Goal: Information Seeking & Learning: Learn about a topic

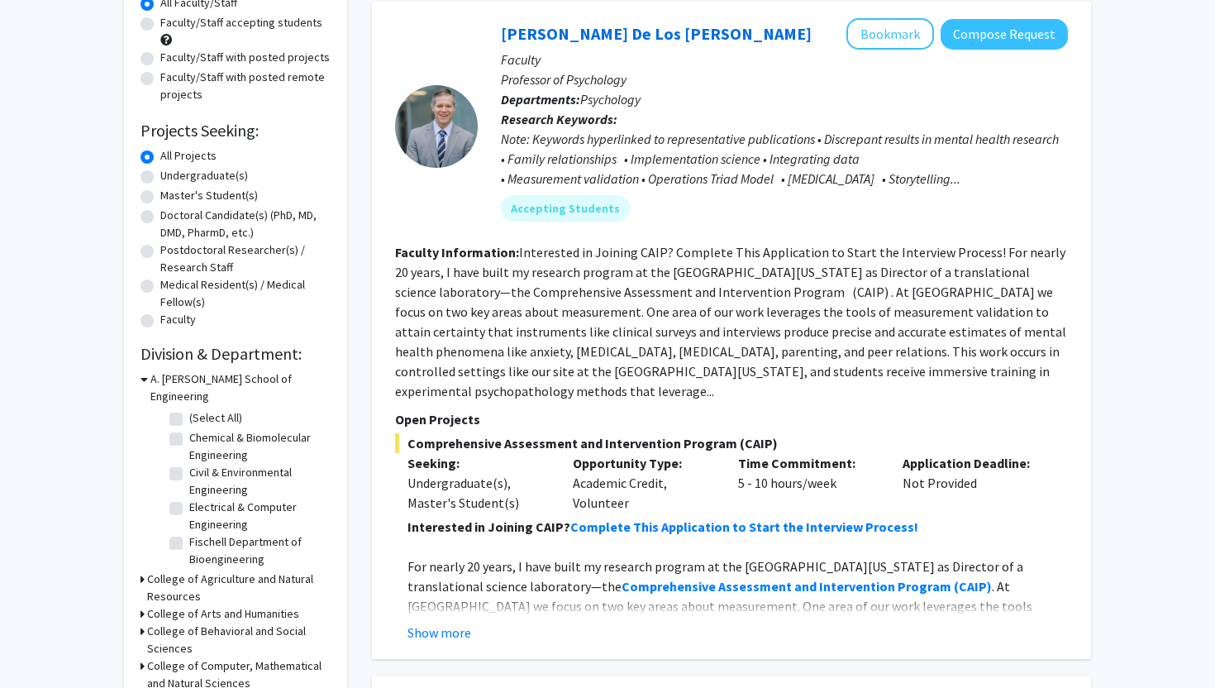
scroll to position [198, 0]
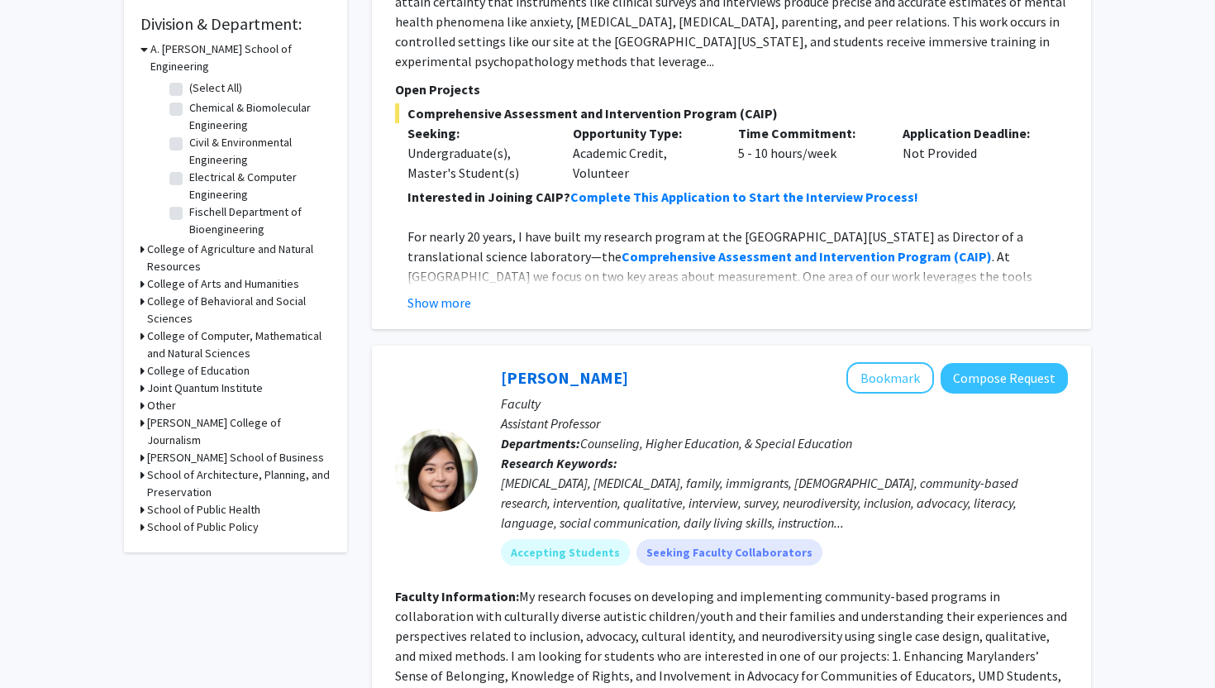
scroll to position [496, 0]
click at [207, 292] on h3 "College of Behavioral and Social Sciences" at bounding box center [239, 309] width 184 height 35
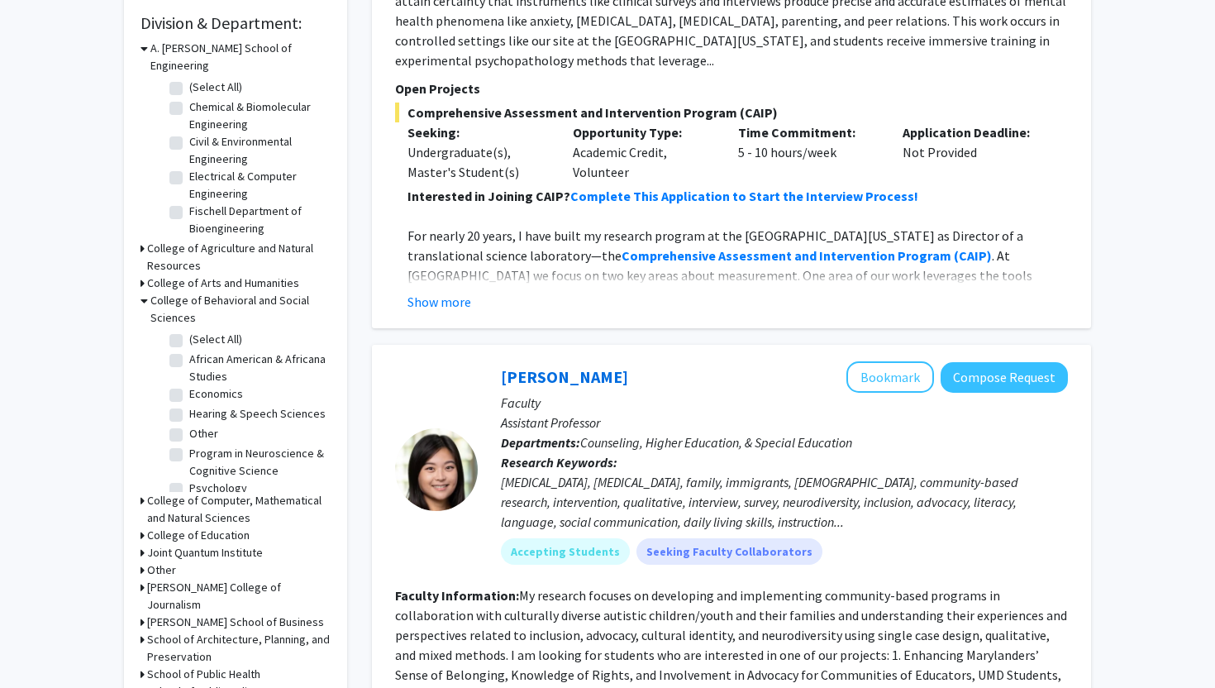
click at [189, 385] on label "Economics" at bounding box center [216, 393] width 54 height 17
click at [189, 385] on input "Economics" at bounding box center [194, 390] width 11 height 11
checkbox input "true"
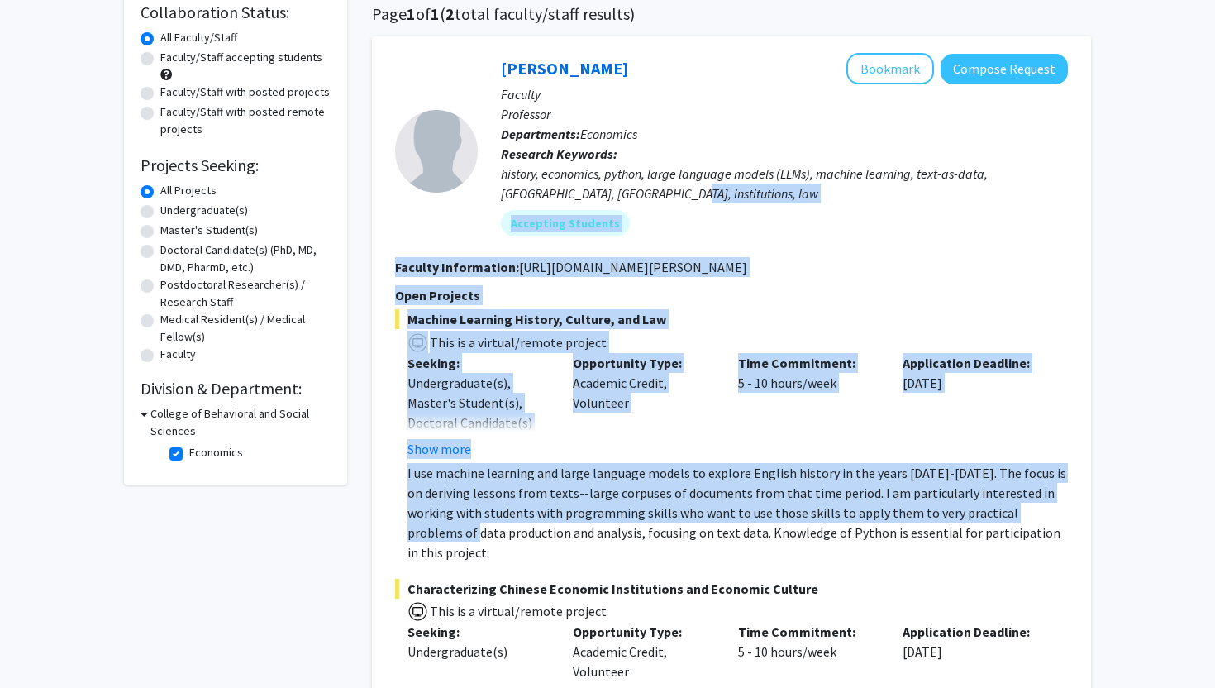
drag, startPoint x: 1214, startPoint y: 291, endPoint x: 1185, endPoint y: 197, distance: 98.6
click at [1185, 197] on html "Skip navigation Home Search Bookmarks Requests Projects Messages My Profile [PE…" at bounding box center [607, 213] width 1215 height 688
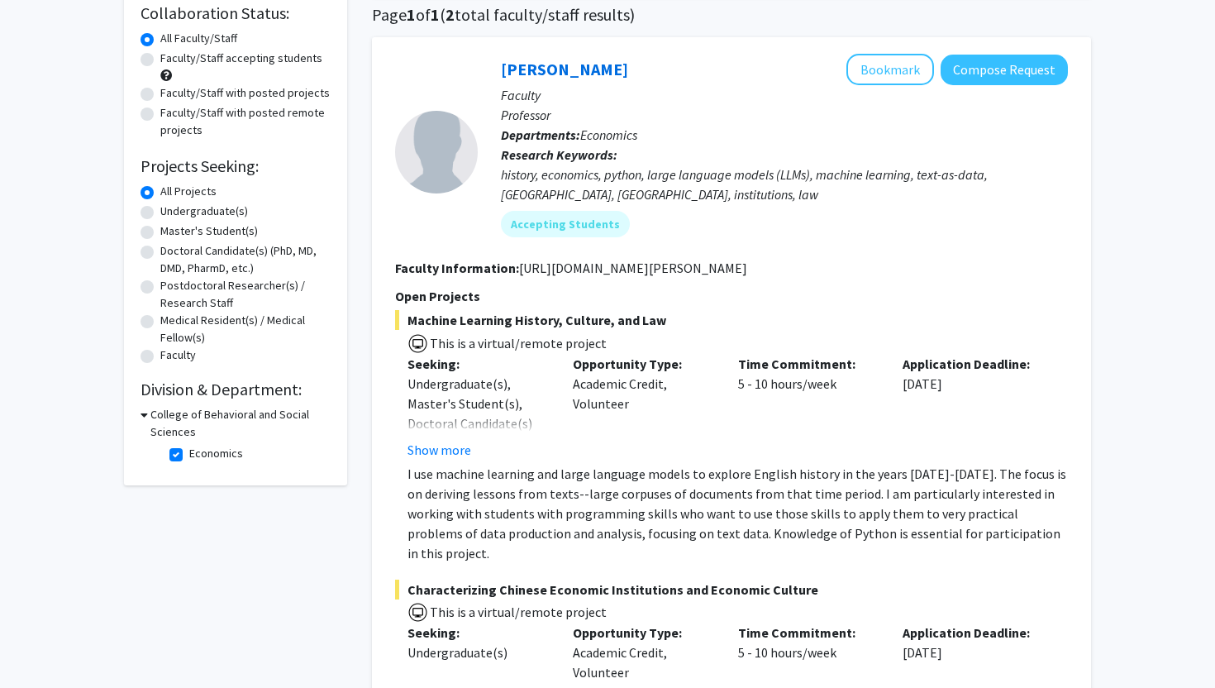
click at [168, 413] on h3 "College of Behavioral and Social Sciences" at bounding box center [240, 423] width 180 height 35
click at [145, 414] on div "College of Behavioral and Social Sciences" at bounding box center [236, 423] width 190 height 35
click at [141, 410] on icon at bounding box center [143, 414] width 4 height 17
click at [189, 451] on label "Economics" at bounding box center [216, 453] width 54 height 17
click at [189, 451] on input "Economics" at bounding box center [194, 450] width 11 height 11
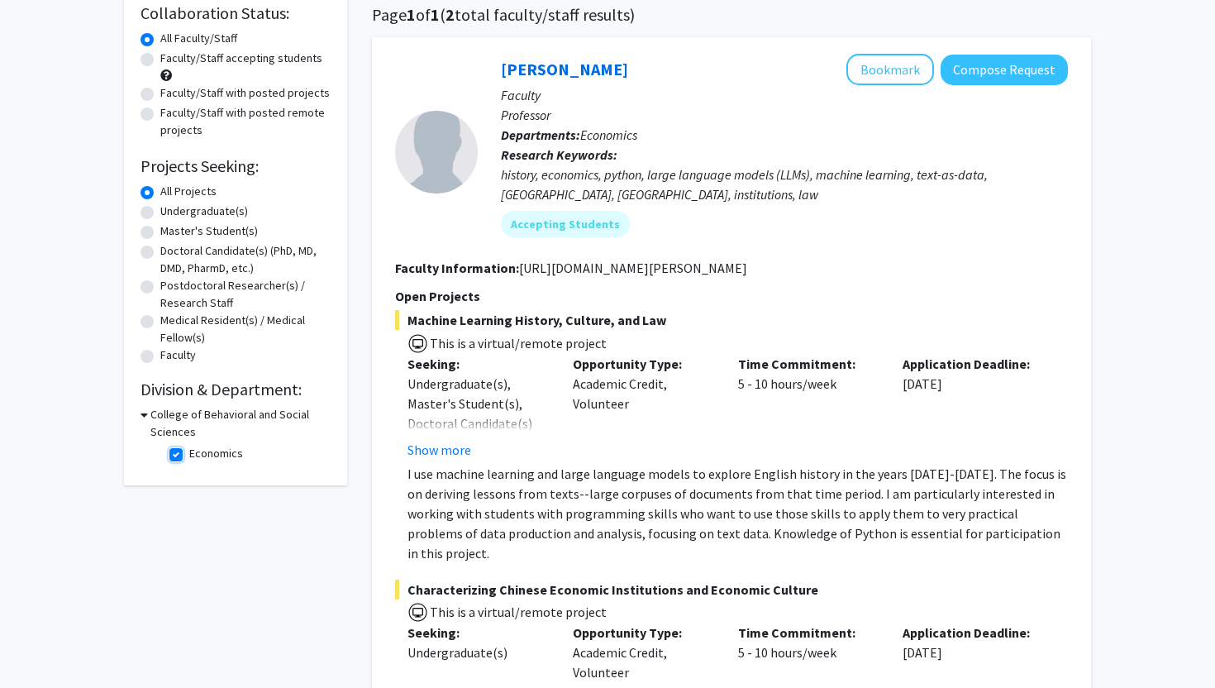
checkbox input "false"
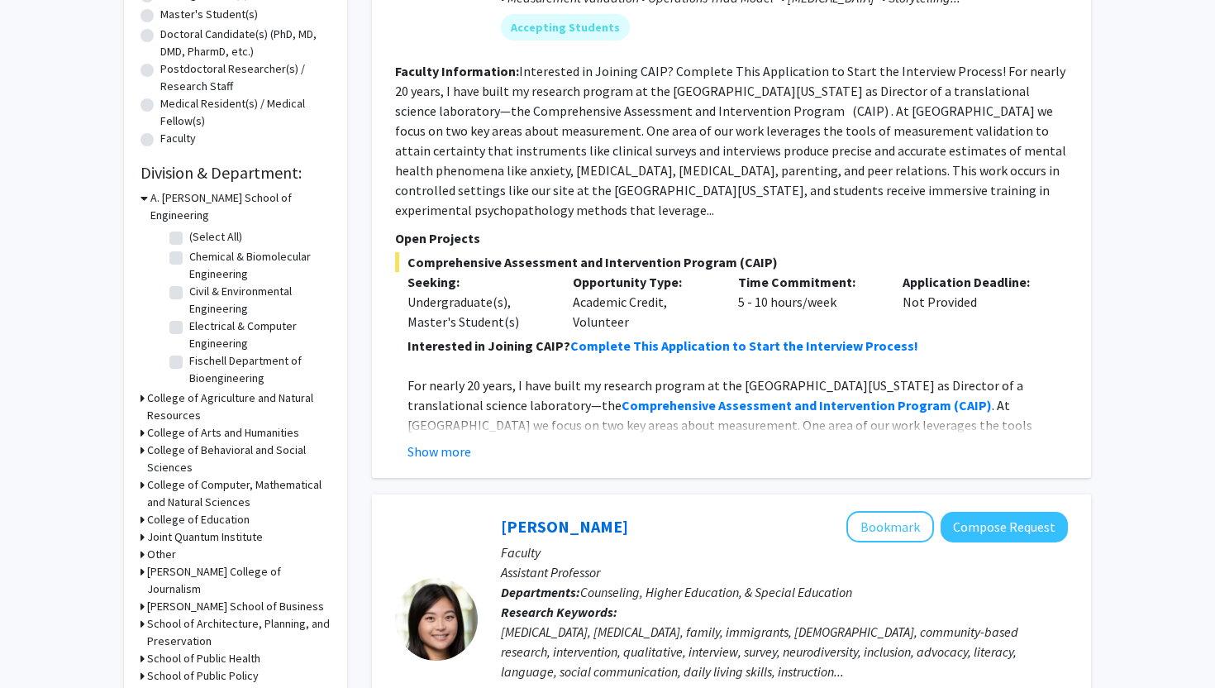
scroll to position [364, 0]
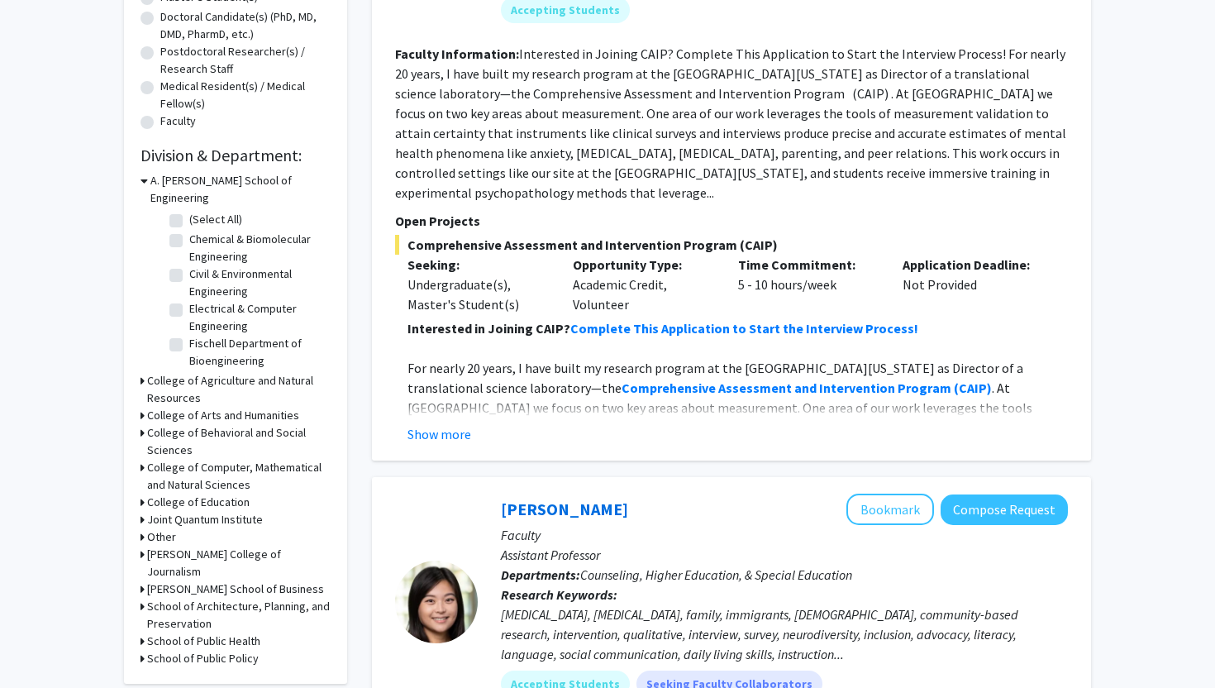
click at [194, 424] on h3 "College of Behavioral and Social Sciences" at bounding box center [239, 441] width 184 height 35
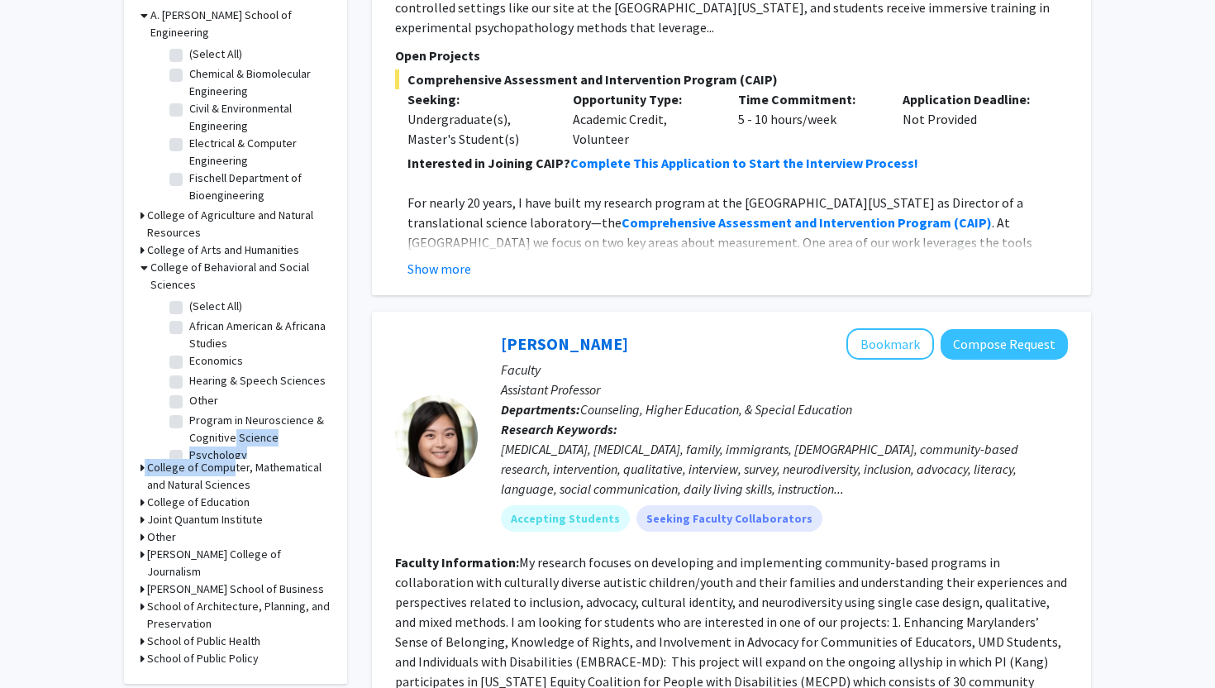
scroll to position [12, 0]
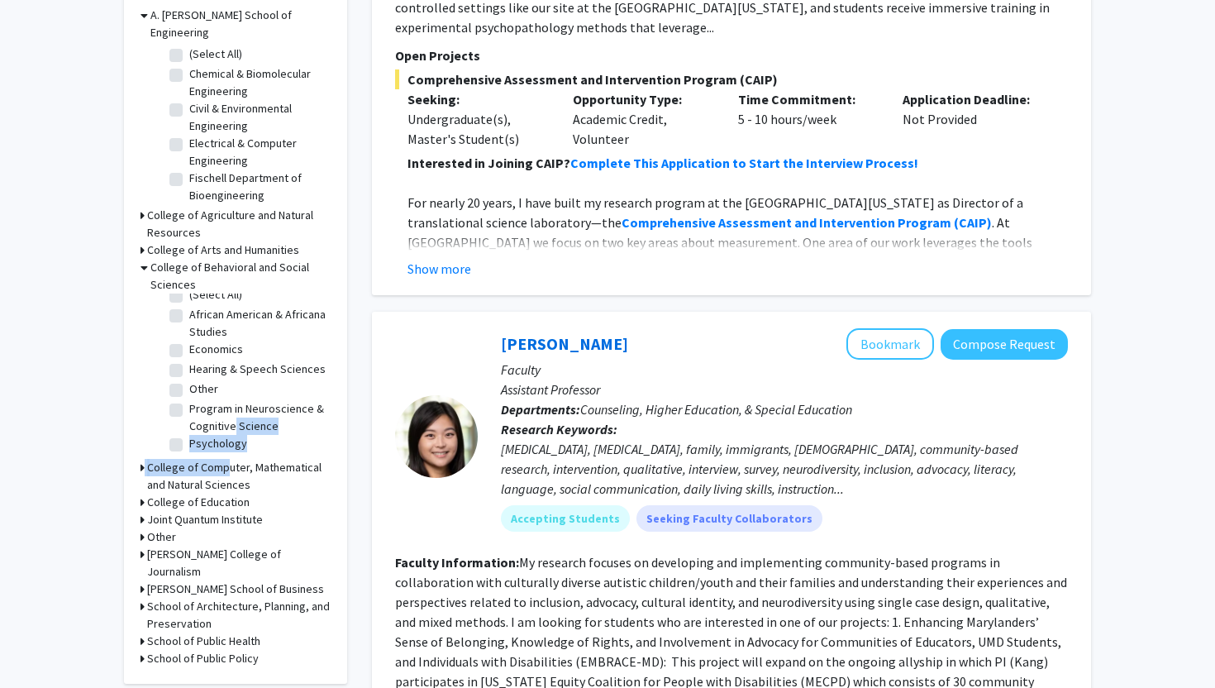
drag, startPoint x: 231, startPoint y: 427, endPoint x: 219, endPoint y: 449, distance: 24.4
click at [219, 449] on form "A. [PERSON_NAME] School of Engineering (Select All) (Select All) Chemical & Bio…" at bounding box center [236, 337] width 190 height 661
click at [189, 286] on label "(Select All)" at bounding box center [215, 294] width 53 height 17
click at [189, 286] on input "(Select All)" at bounding box center [194, 291] width 11 height 11
checkbox input "true"
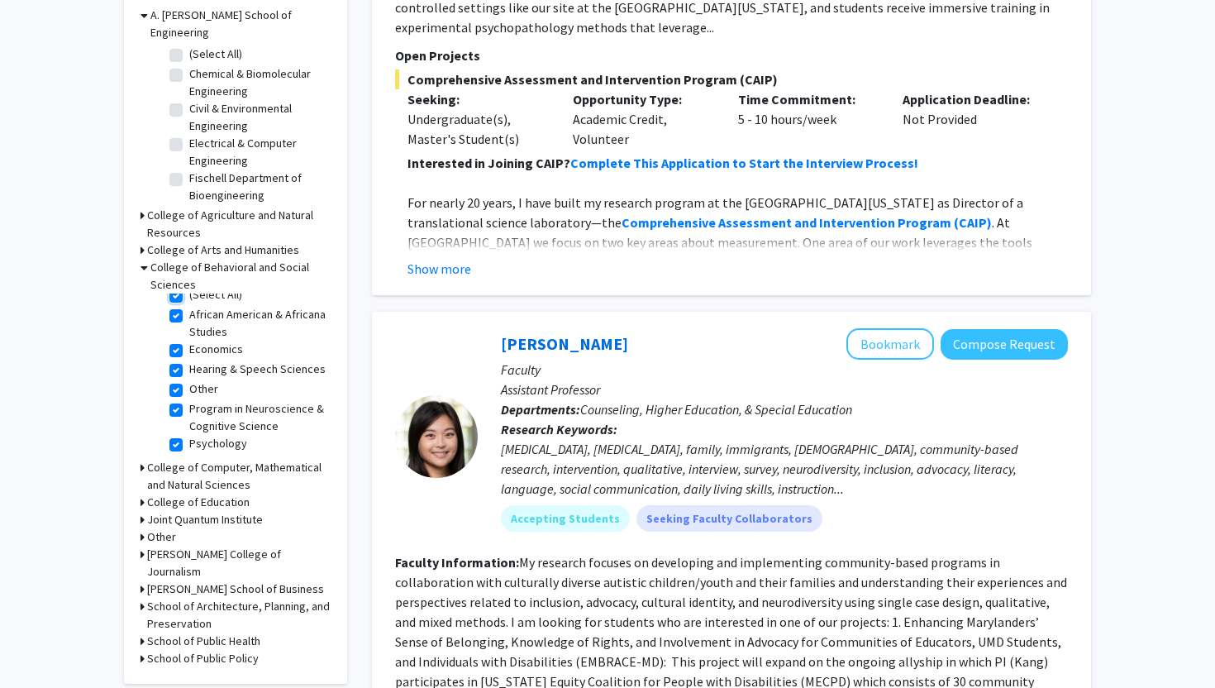
checkbox input "true"
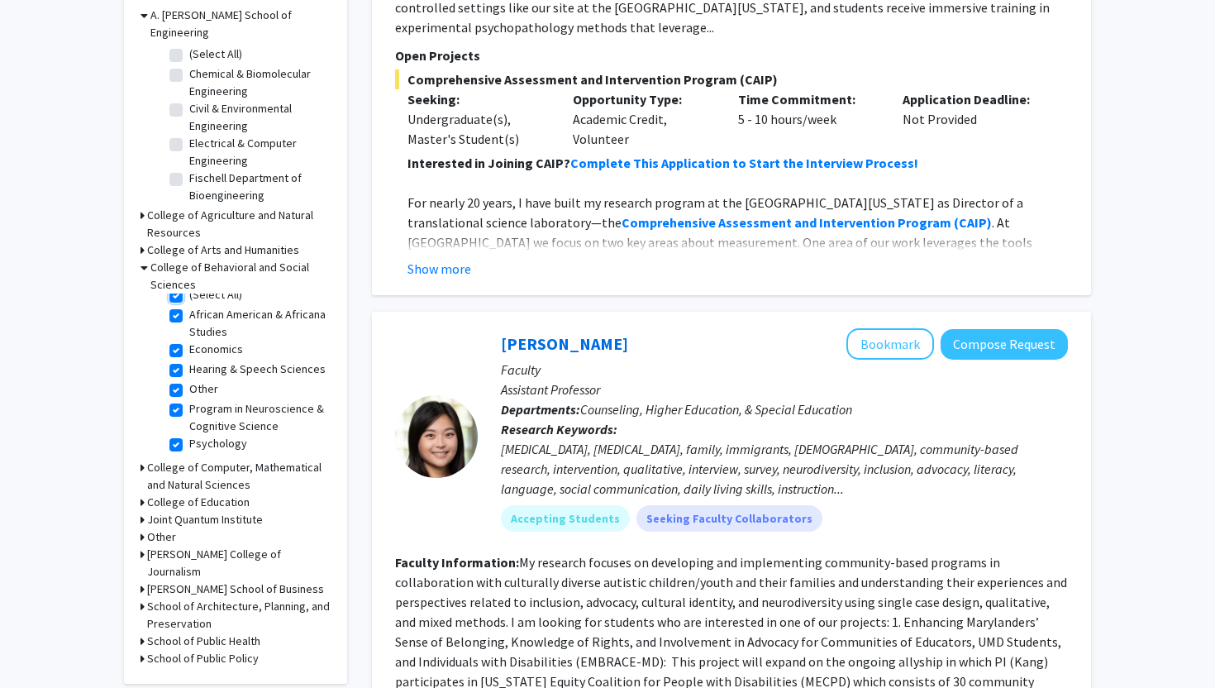
checkbox input "true"
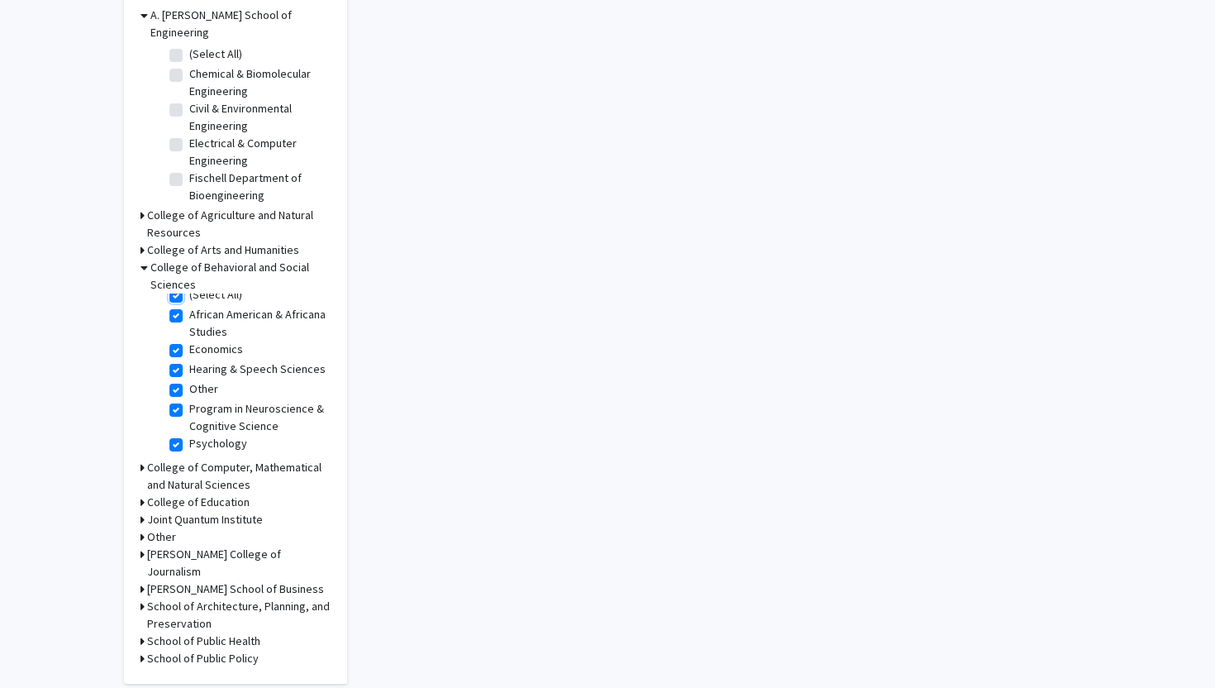
scroll to position [4, 0]
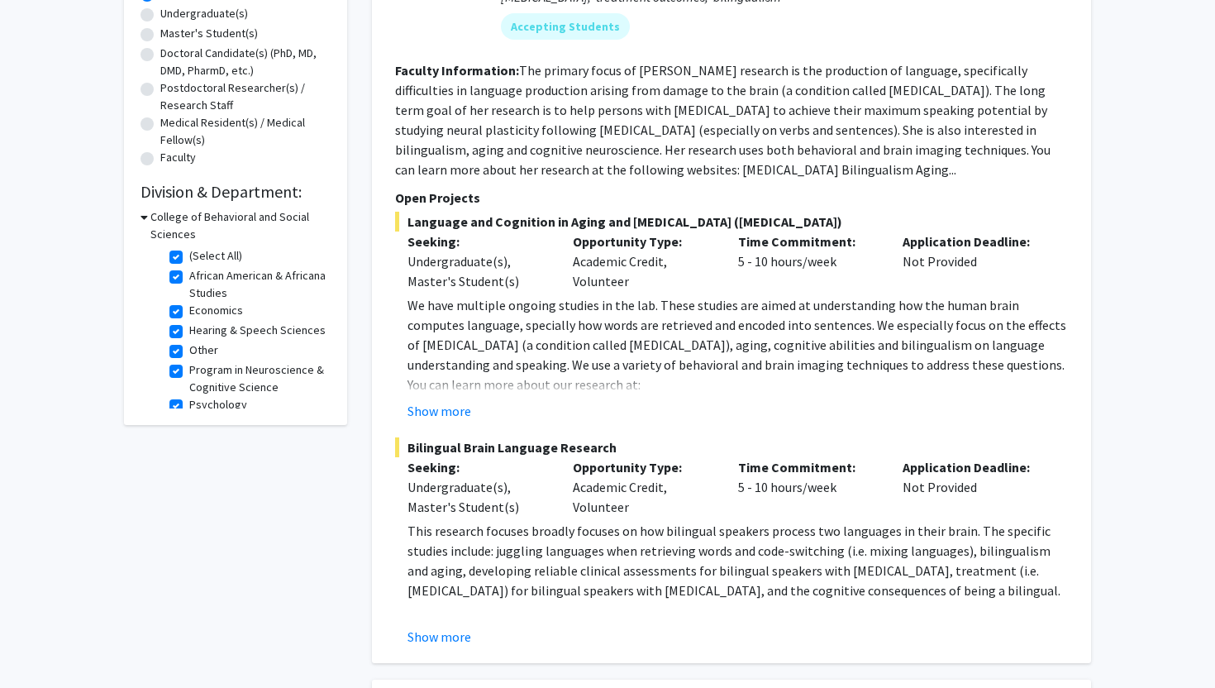
scroll to position [320, 0]
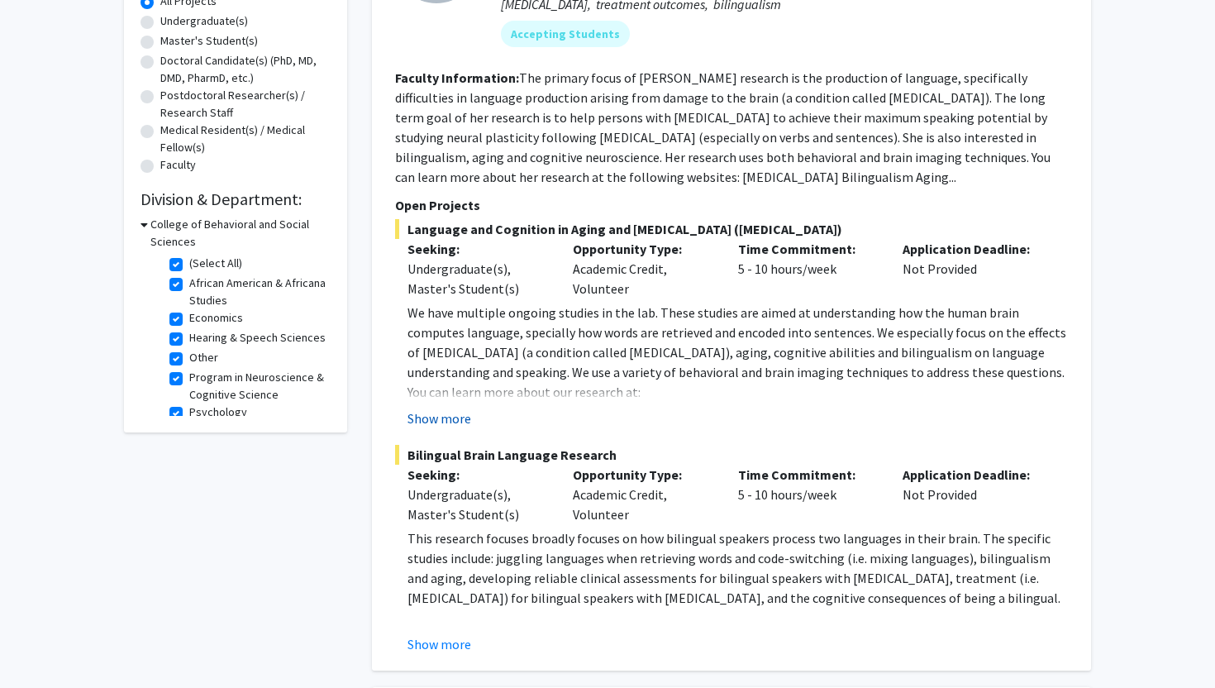
click at [441, 419] on button "Show more" at bounding box center [440, 418] width 64 height 20
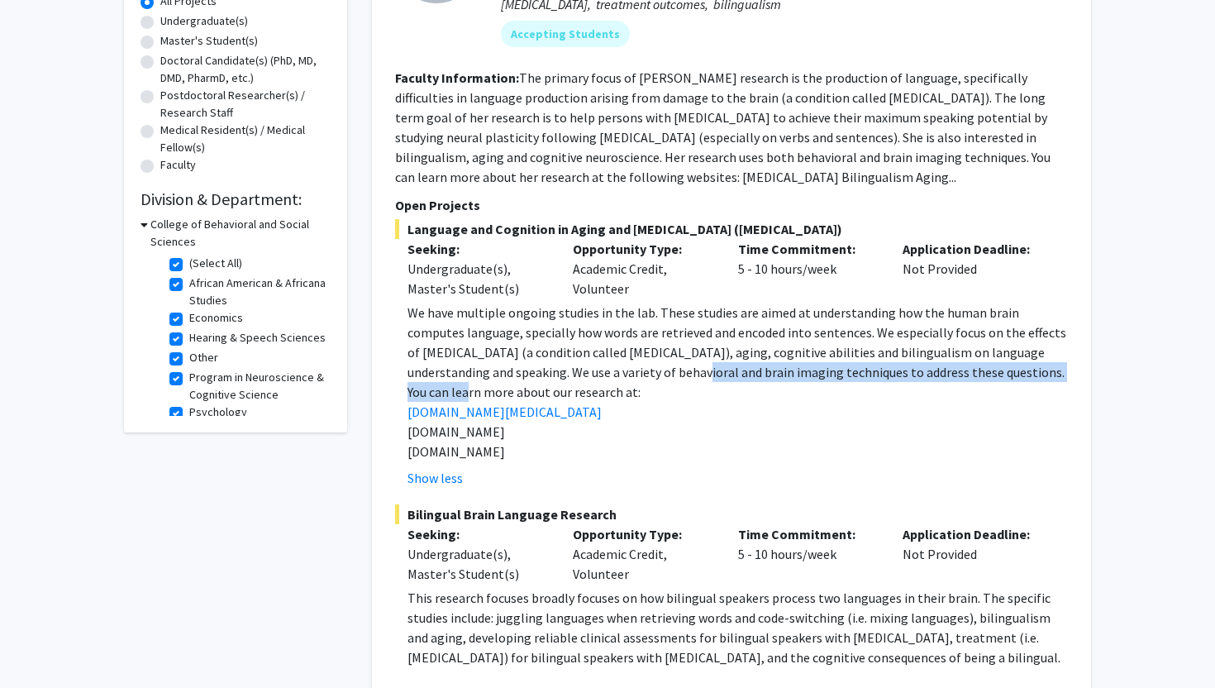
drag, startPoint x: 469, startPoint y: 387, endPoint x: 661, endPoint y: 366, distance: 192.9
click at [660, 367] on div "We have multiple ongoing studies in the lab. These studies are aimed at underst…" at bounding box center [738, 382] width 661 height 159
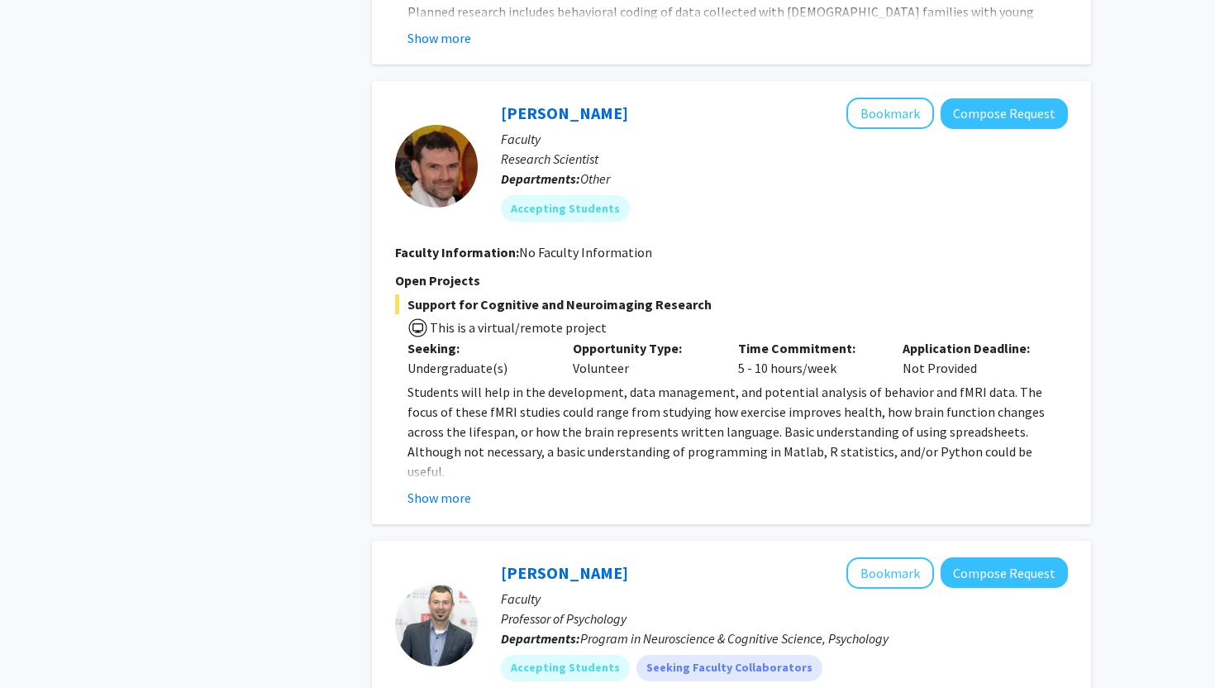
scroll to position [3686, 0]
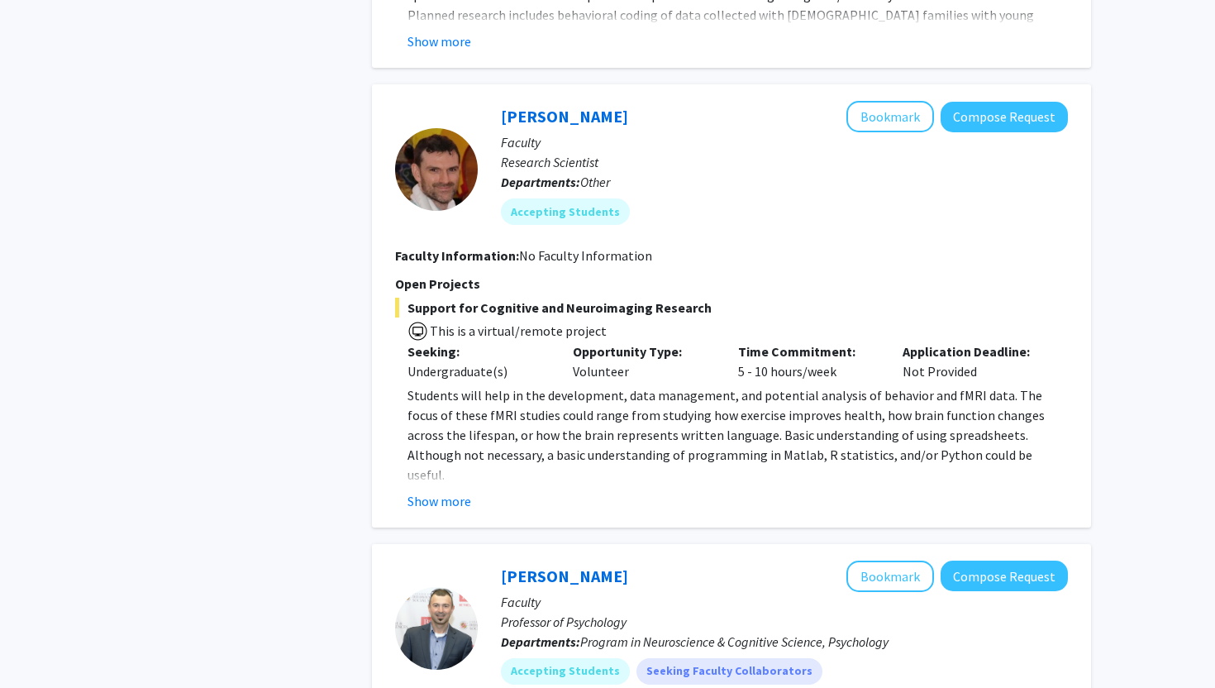
drag, startPoint x: 1214, startPoint y: 111, endPoint x: 1186, endPoint y: 429, distance: 319.5
click at [439, 491] on button "Show more" at bounding box center [440, 501] width 64 height 20
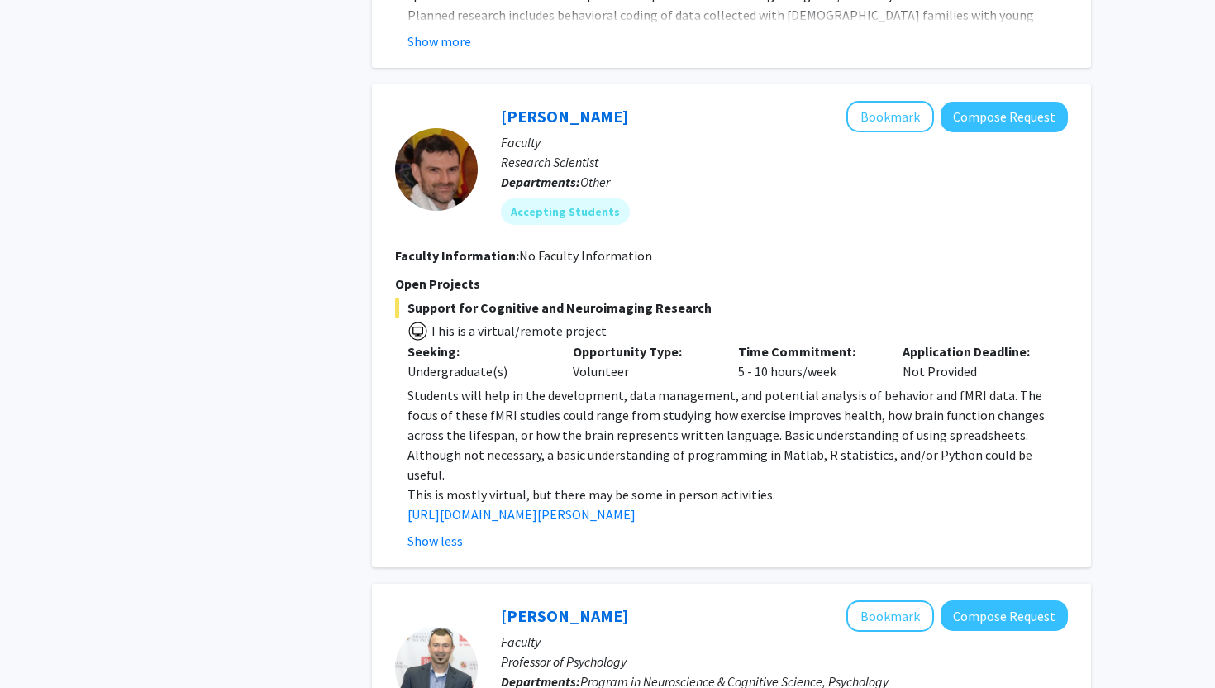
click at [451, 387] on span "Students will help in the development, data management, and potential analysis …" at bounding box center [726, 435] width 637 height 96
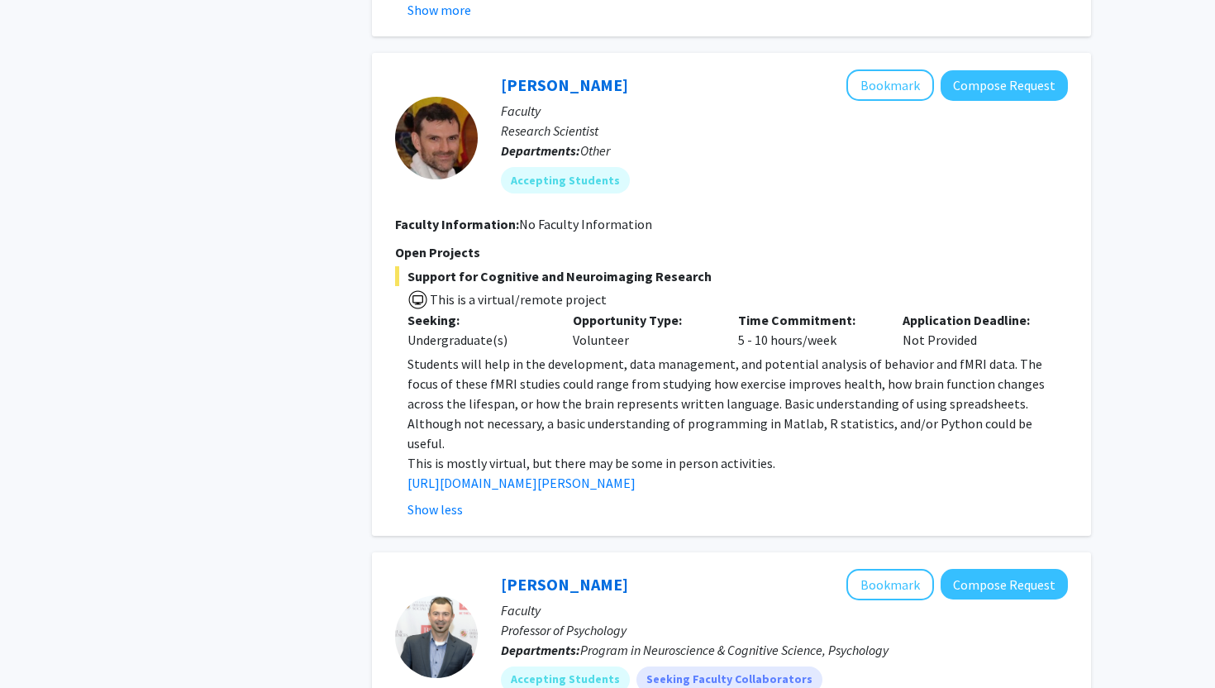
scroll to position [3719, 0]
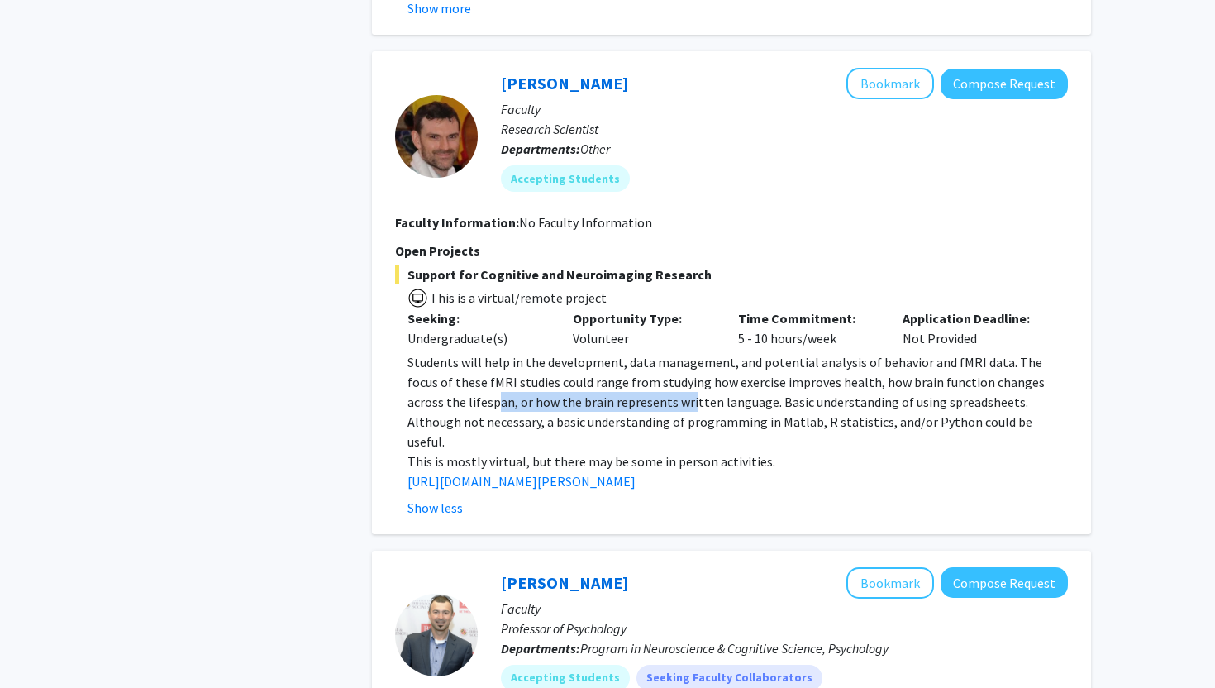
drag, startPoint x: 435, startPoint y: 317, endPoint x: 635, endPoint y: 324, distance: 200.2
click at [635, 354] on span "Students will help in the development, data management, and potential analysis …" at bounding box center [726, 402] width 637 height 96
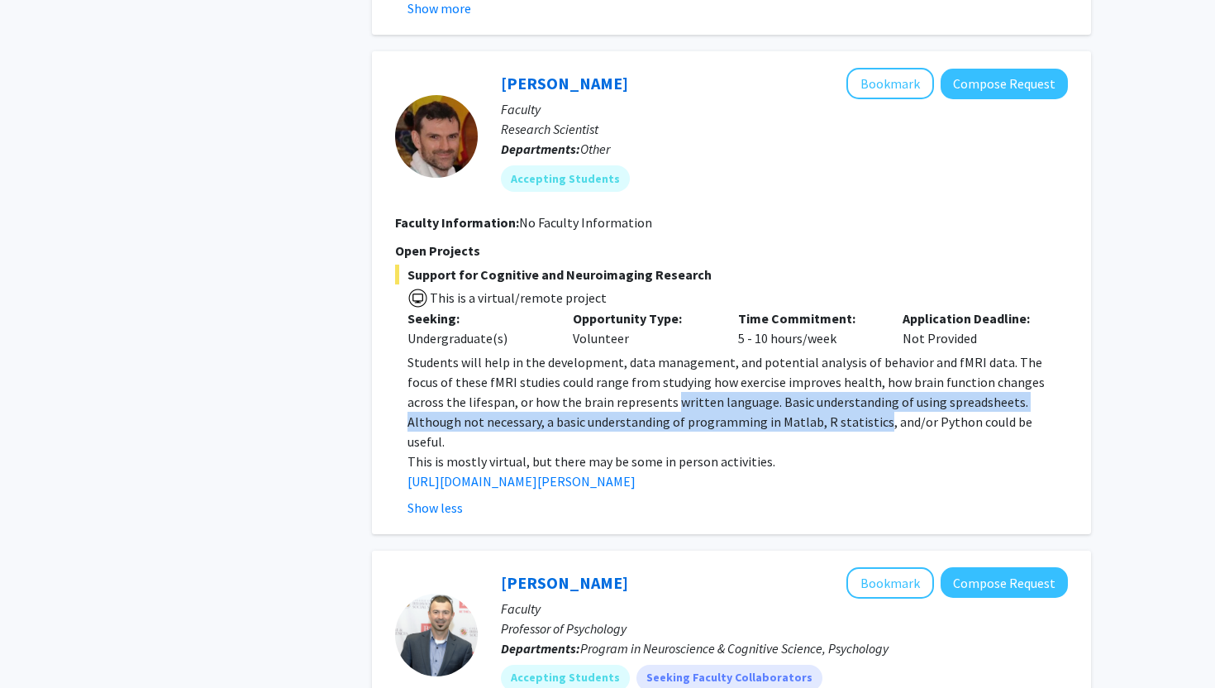
drag, startPoint x: 635, startPoint y: 324, endPoint x: 799, endPoint y: 332, distance: 163.9
click at [799, 352] on p "Students will help in the development, data management, and potential analysis …" at bounding box center [738, 401] width 661 height 99
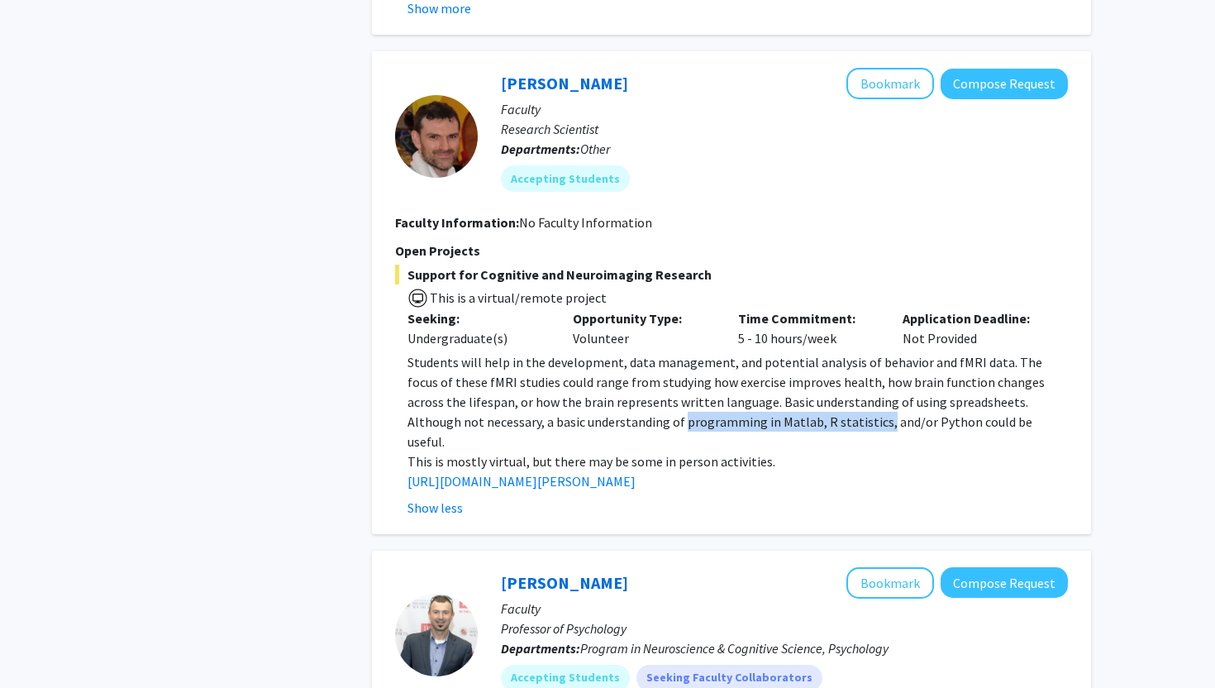
drag, startPoint x: 799, startPoint y: 332, endPoint x: 613, endPoint y: 332, distance: 185.2
click at [613, 352] on p "Students will help in the development, data management, and potential analysis …" at bounding box center [738, 401] width 661 height 99
click at [610, 352] on p "Students will help in the development, data management, and potential analysis …" at bounding box center [738, 401] width 661 height 99
click at [587, 473] on link "[URL][DOMAIN_NAME][PERSON_NAME]" at bounding box center [522, 481] width 228 height 17
